Goal: Task Accomplishment & Management: Use online tool/utility

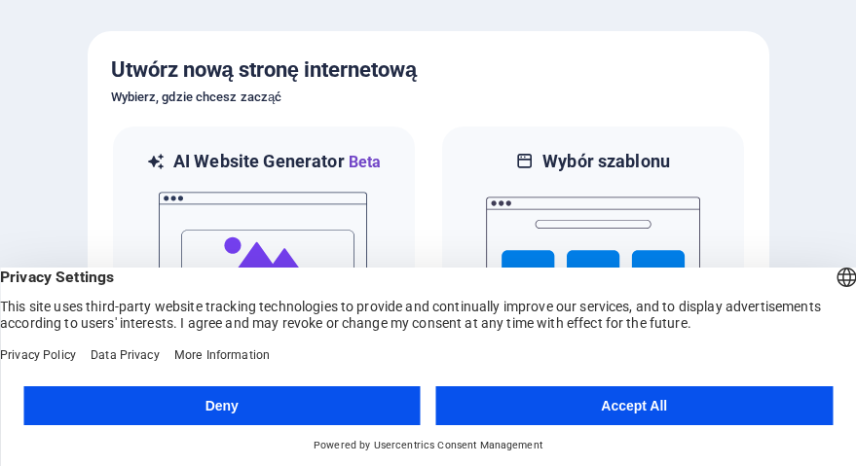
click at [318, 412] on button "Deny" at bounding box center [221, 405] width 397 height 39
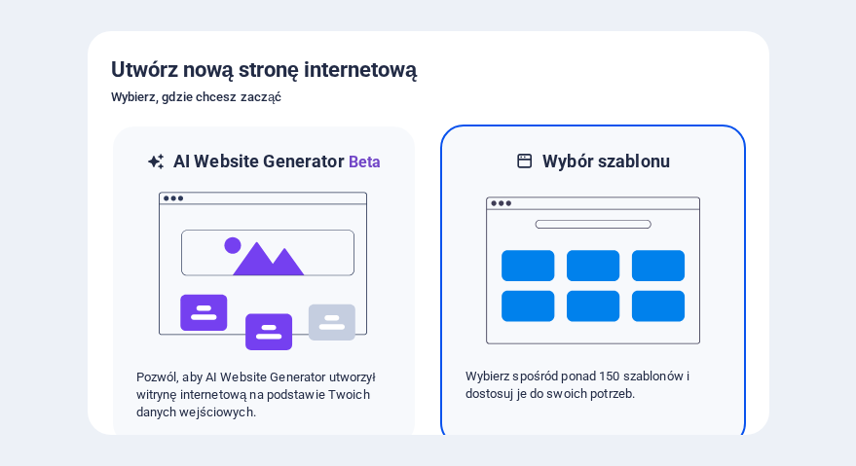
click at [574, 262] on img at bounding box center [593, 270] width 214 height 195
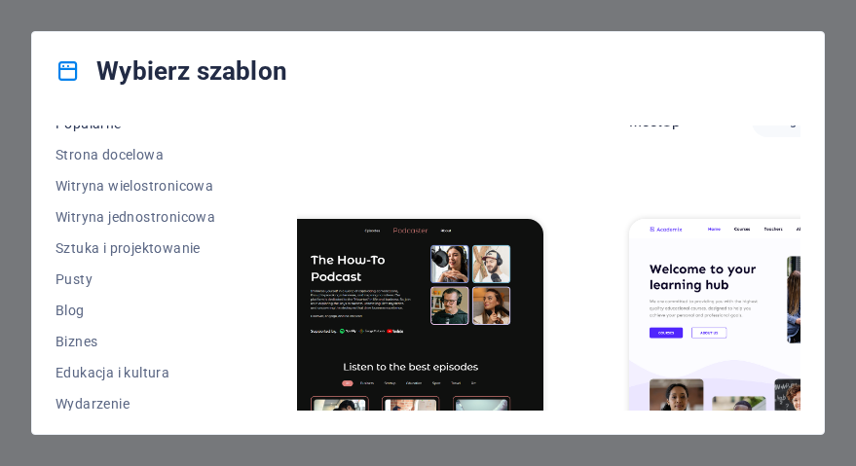
scroll to position [114, 0]
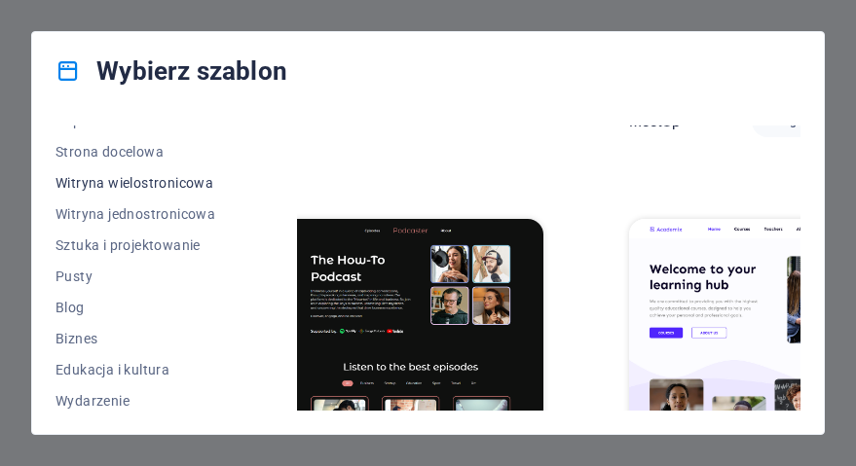
click at [160, 180] on span "Witryna wielostronicowa" at bounding box center [135, 183] width 160 height 16
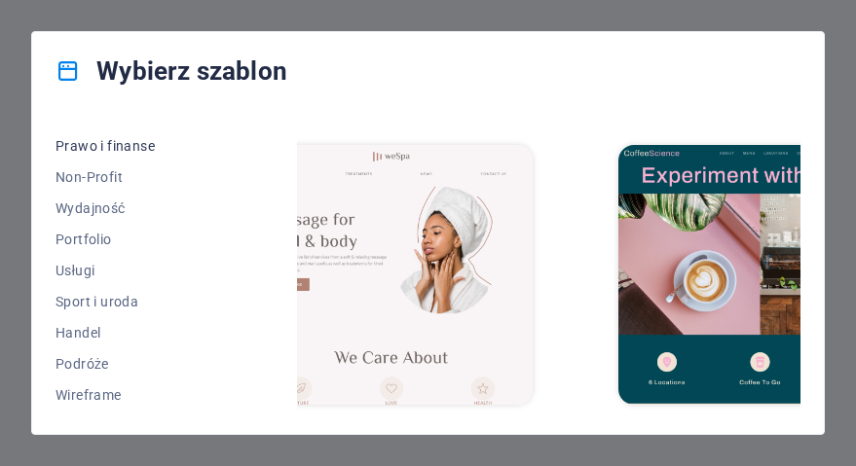
scroll to position [494, 0]
click at [88, 275] on span "Usługi" at bounding box center [135, 271] width 160 height 16
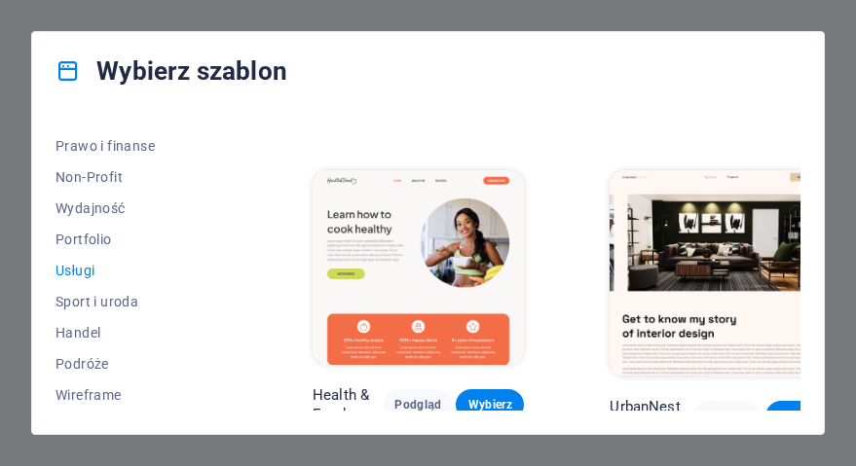
scroll to position [356, 306]
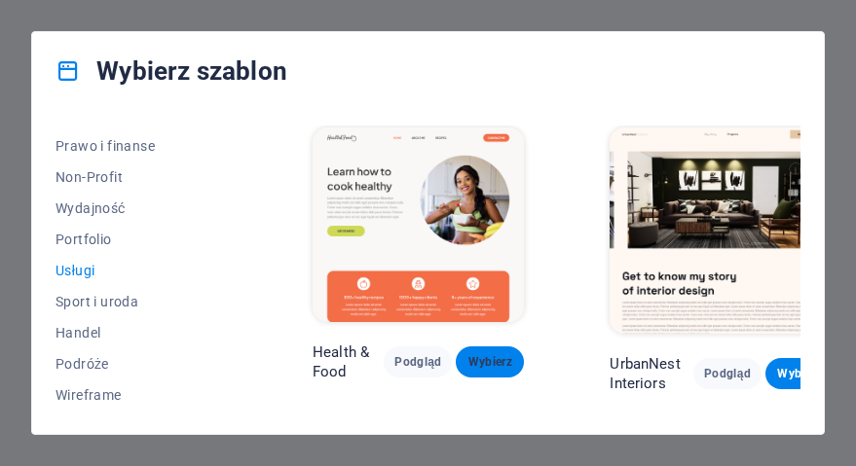
click at [478, 368] on span "Wybierz" at bounding box center [489, 362] width 37 height 16
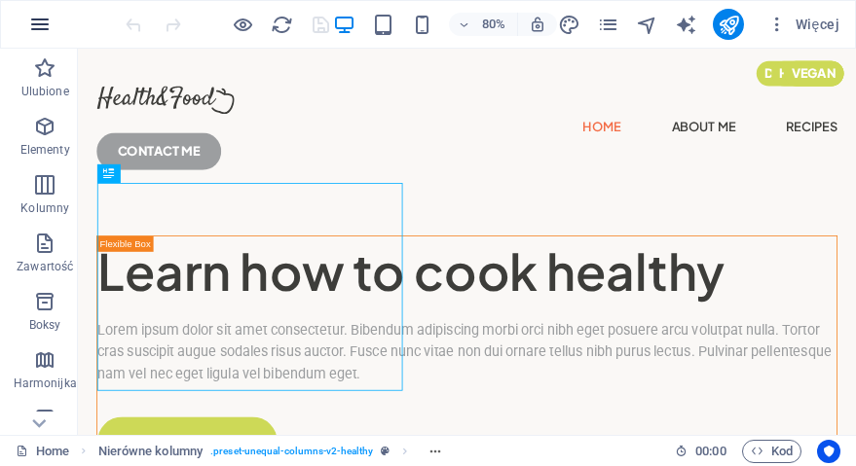
click at [55, 18] on button "button" at bounding box center [40, 24] width 47 height 47
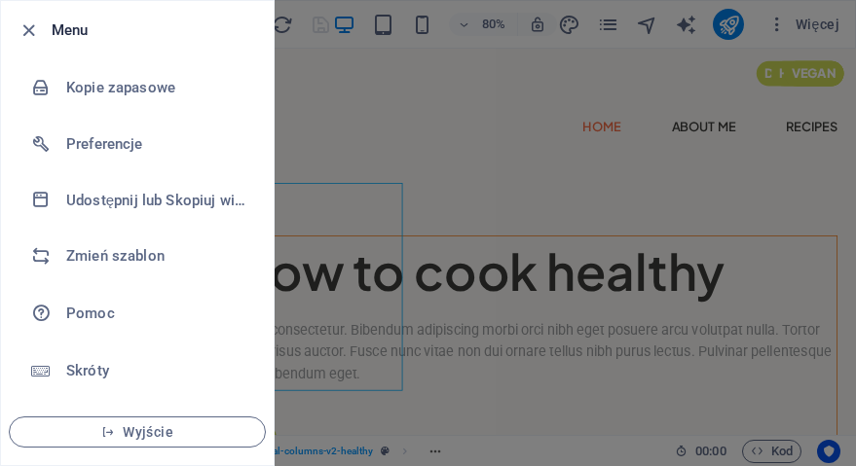
click at [562, 337] on div at bounding box center [428, 233] width 856 height 466
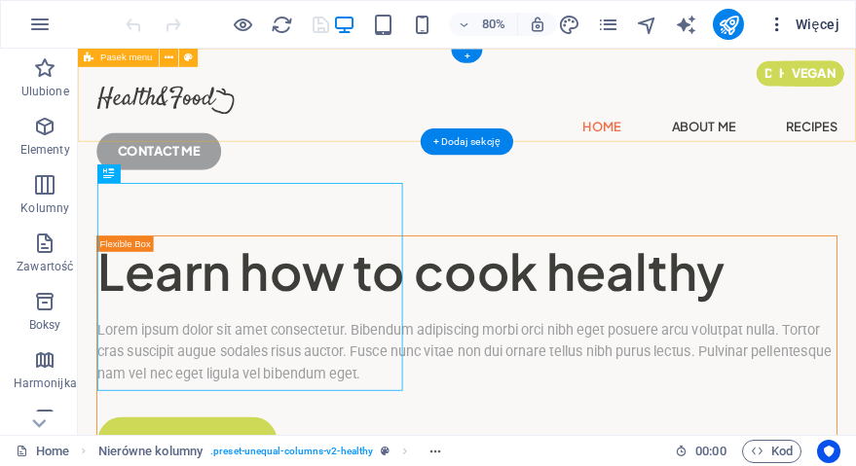
click at [821, 35] on button "Więcej" at bounding box center [803, 24] width 88 height 31
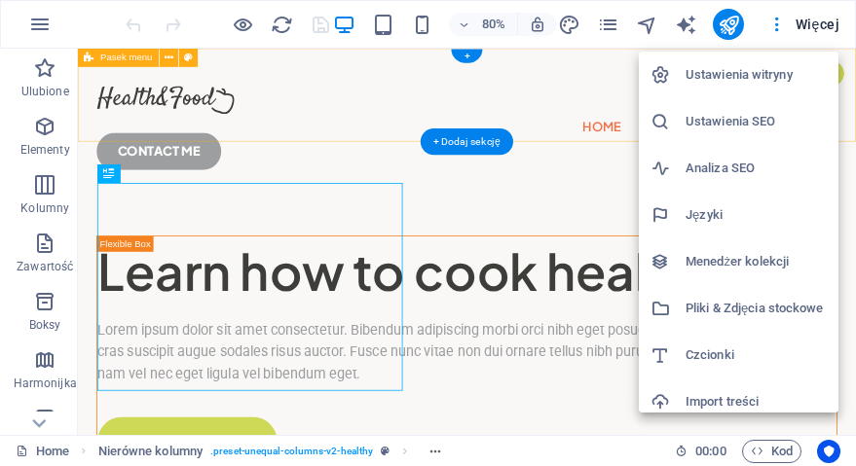
click at [750, 82] on h6 "Ustawienia witryny" at bounding box center [755, 74] width 141 height 23
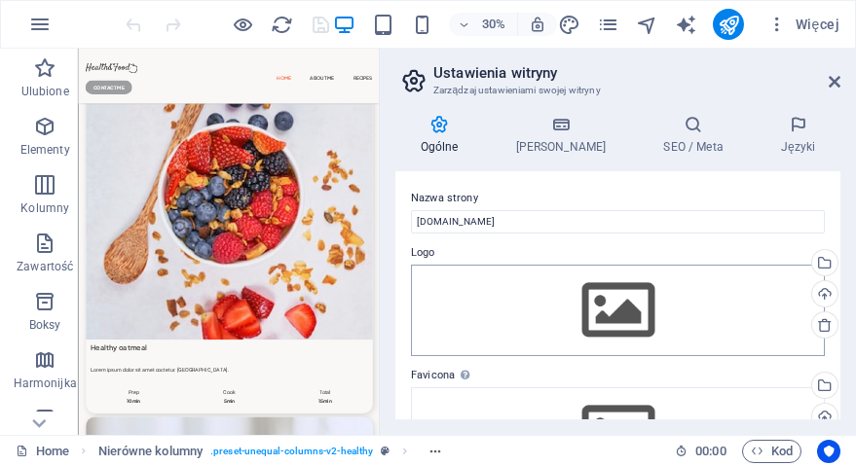
scroll to position [6036, 0]
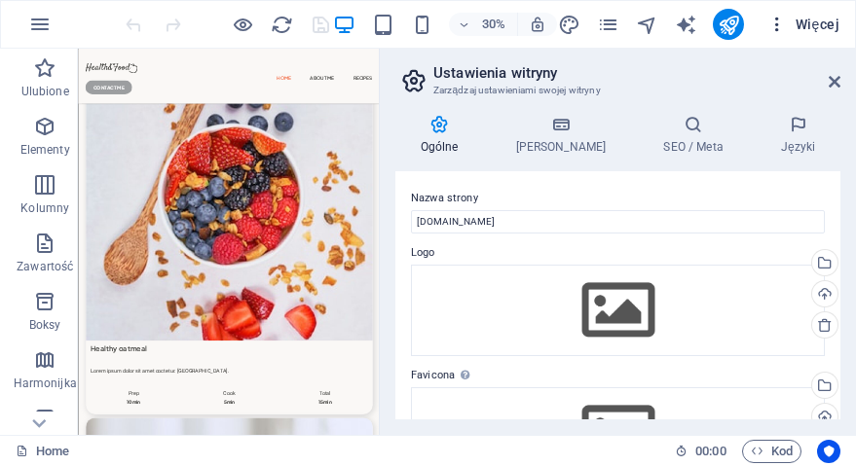
click at [772, 23] on icon "button" at bounding box center [776, 24] width 19 height 19
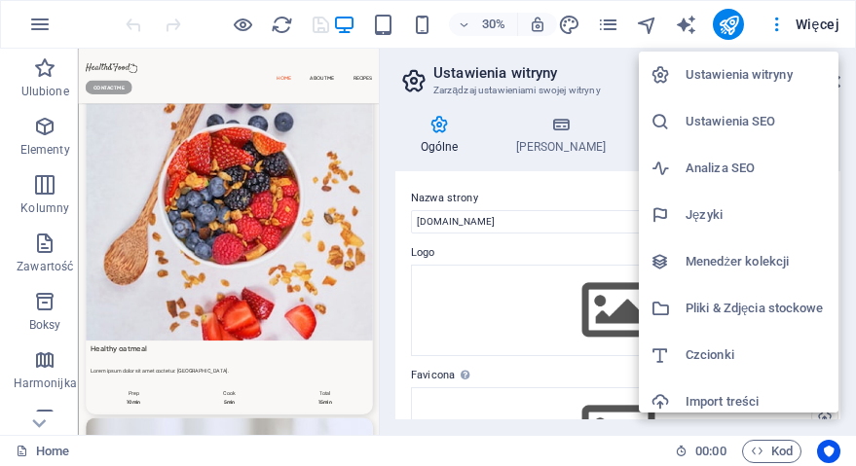
click at [729, 28] on div at bounding box center [428, 233] width 856 height 466
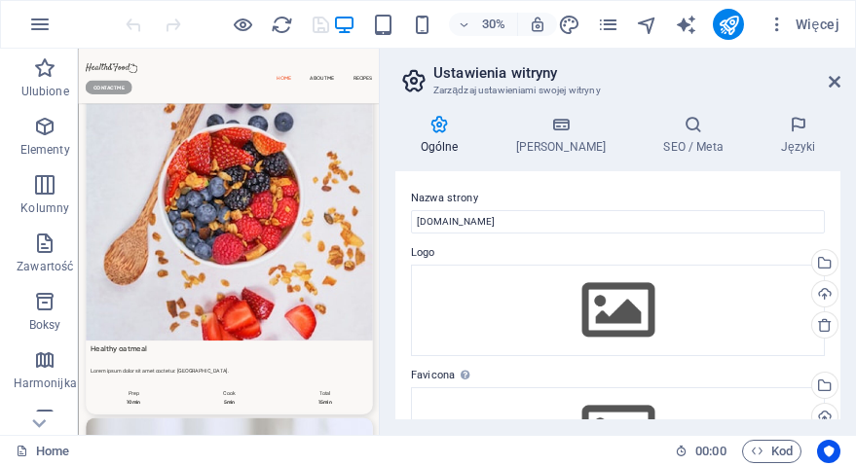
click at [729, 28] on icon "publish" at bounding box center [728, 25] width 22 height 22
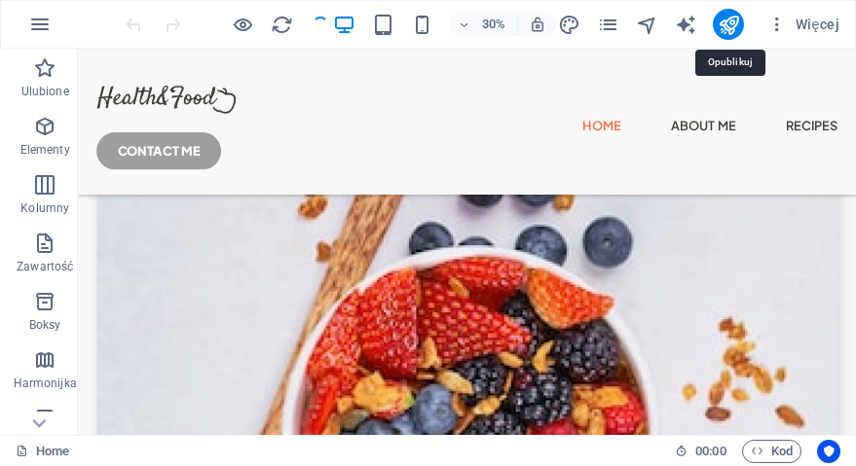
scroll to position [5836, 0]
